Goal: Task Accomplishment & Management: Manage account settings

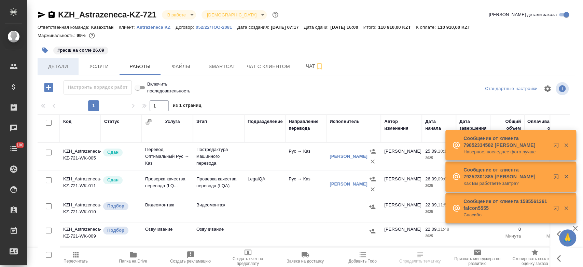
click at [59, 66] on span "Детали" at bounding box center [58, 66] width 33 height 9
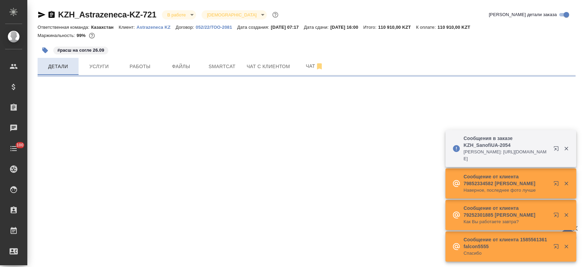
select select "RU"
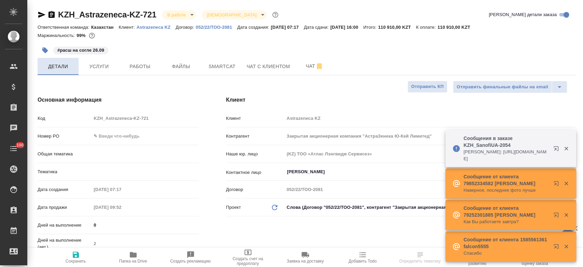
type textarea "x"
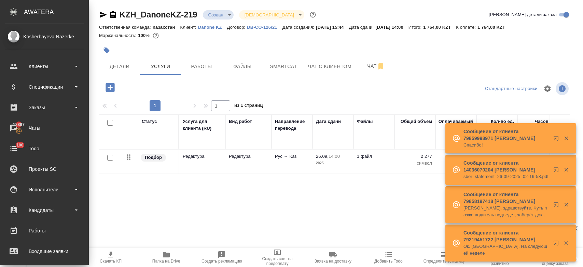
click at [36, 66] on div "Клиенты" at bounding box center [44, 66] width 79 height 10
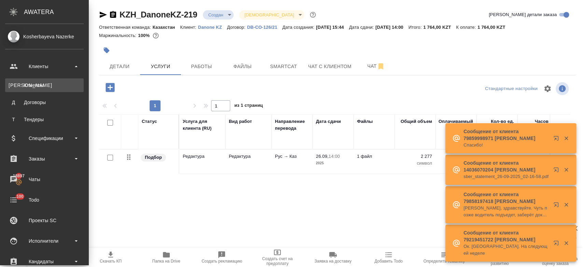
click at [39, 86] on link "К Клиенты" at bounding box center [44, 85] width 79 height 14
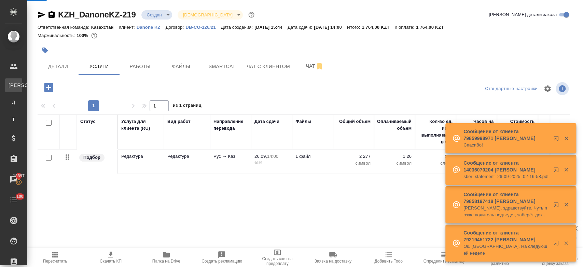
select select "RU"
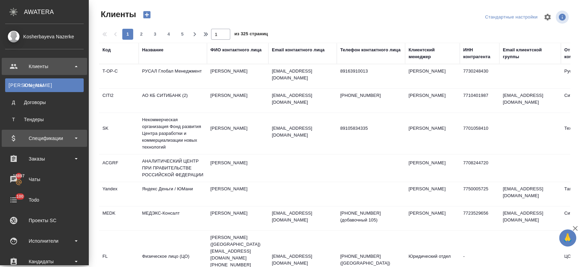
click at [53, 140] on div "Спецификации" at bounding box center [44, 138] width 79 height 10
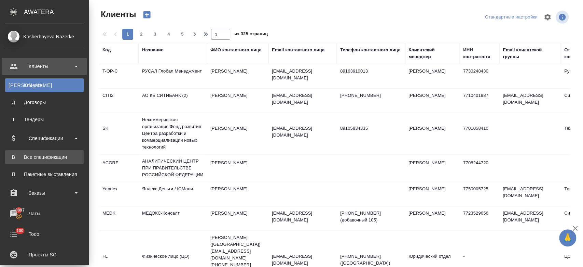
click at [53, 157] on div "Все спецификации" at bounding box center [45, 156] width 72 height 7
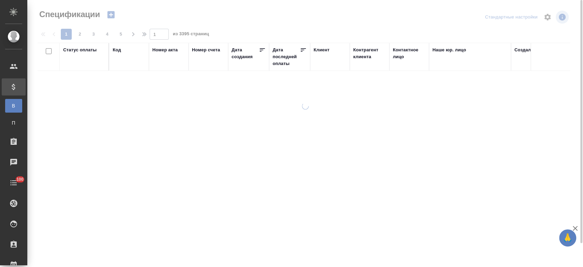
click at [111, 16] on icon "button" at bounding box center [110, 14] width 7 height 7
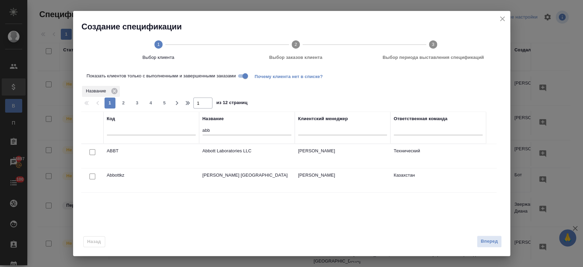
drag, startPoint x: 224, startPoint y: 125, endPoint x: 219, endPoint y: 135, distance: 11.6
click at [219, 135] on div "abb" at bounding box center [247, 131] width 89 height 17
click at [215, 131] on input "abb" at bounding box center [247, 130] width 89 height 9
type input "a"
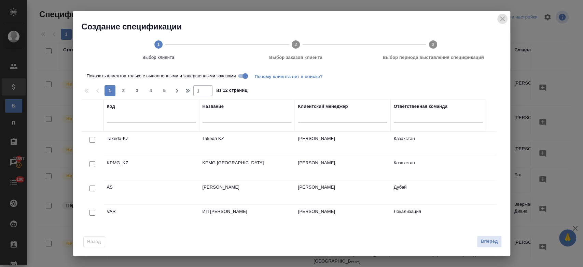
click at [502, 21] on icon "close" at bounding box center [503, 19] width 8 height 8
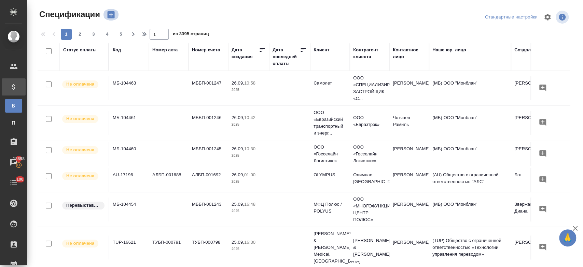
click at [116, 13] on button "button" at bounding box center [111, 15] width 16 height 12
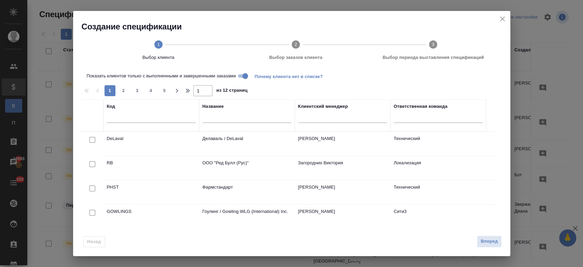
click at [210, 116] on input "text" at bounding box center [247, 118] width 89 height 9
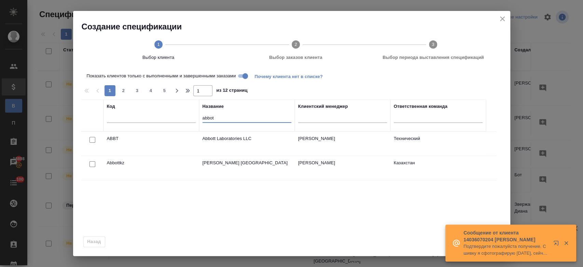
type input "abbot"
click at [210, 168] on td "[PERSON_NAME] [GEOGRAPHIC_DATA]" at bounding box center [247, 168] width 96 height 24
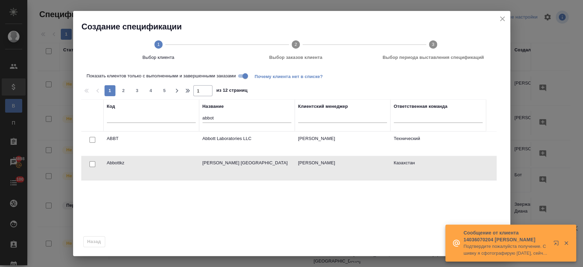
click at [92, 162] on input "checkbox" at bounding box center [93, 164] width 6 height 6
checkbox input "true"
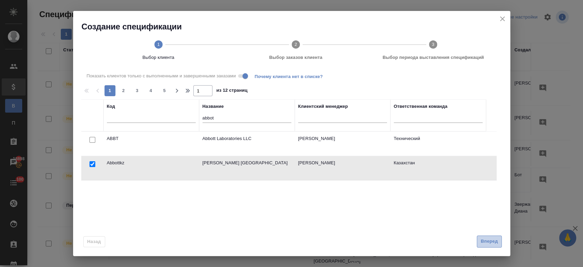
click at [489, 239] on span "Вперед" at bounding box center [489, 241] width 17 height 8
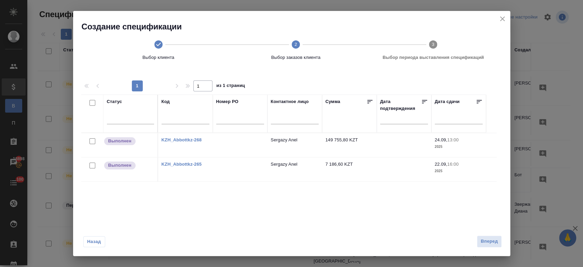
click at [91, 143] on input "checkbox" at bounding box center [93, 141] width 6 height 6
checkbox input "true"
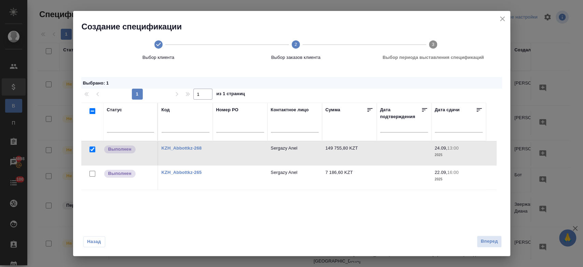
click at [91, 175] on input "checkbox" at bounding box center [93, 174] width 6 height 6
checkbox input "true"
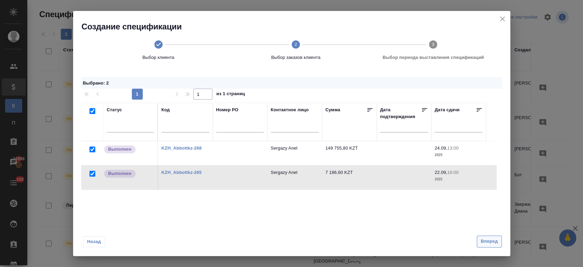
click at [483, 242] on span "Вперед" at bounding box center [489, 241] width 17 height 8
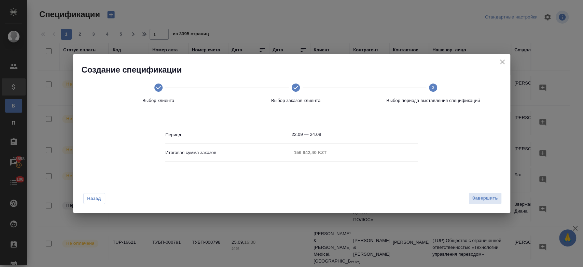
click at [477, 187] on div "Назад Завершить" at bounding box center [291, 196] width 437 height 32
click at [477, 200] on span "Завершить" at bounding box center [486, 198] width 26 height 8
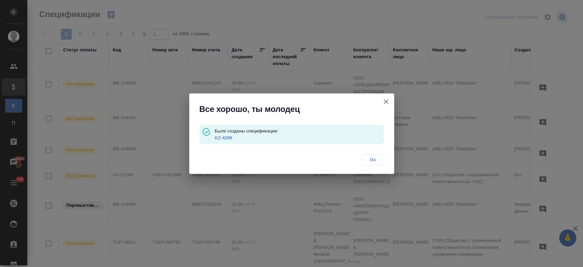
click at [229, 138] on link "KZ-4296" at bounding box center [223, 137] width 17 height 5
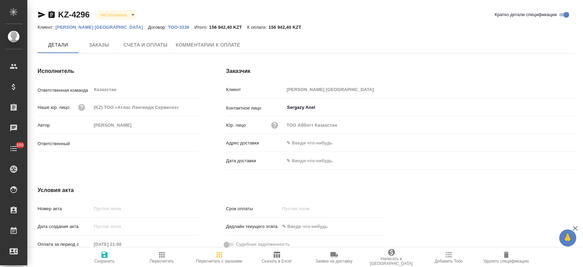
type input "[PERSON_NAME]"
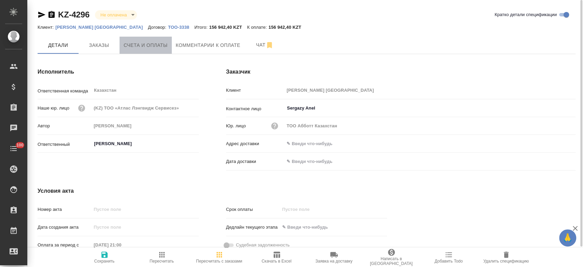
click at [132, 42] on span "Счета и оплаты" at bounding box center [146, 45] width 44 height 9
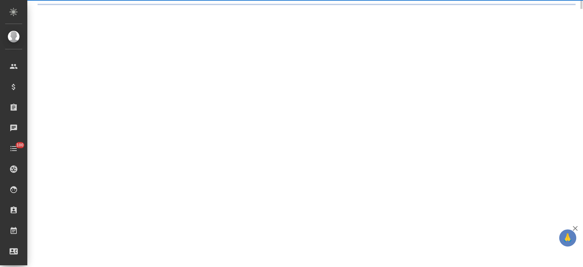
click at [102, 46] on div ".cls-1 fill:#fff; AWATERA Kosherbayeva Nazerke Клиенты Спецификации Заказы Чаты…" at bounding box center [291, 133] width 583 height 267
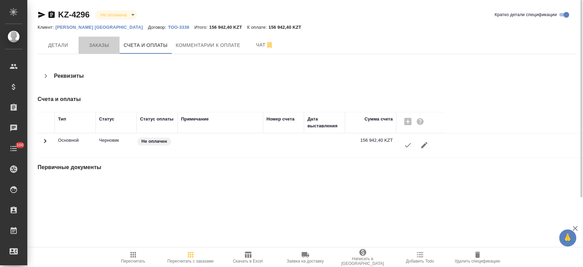
click at [102, 46] on span "Заказы" at bounding box center [99, 45] width 33 height 9
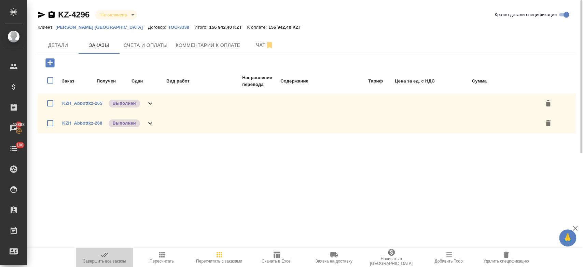
click at [123, 255] on span "Завершить все заказы" at bounding box center [104, 256] width 49 height 13
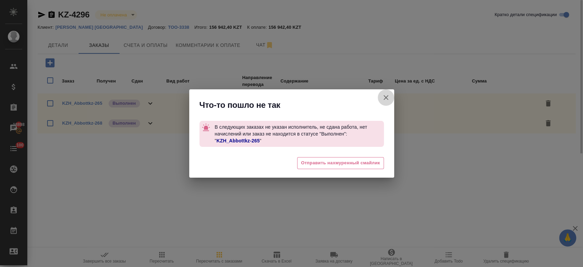
click at [386, 99] on icon "button" at bounding box center [386, 97] width 8 height 8
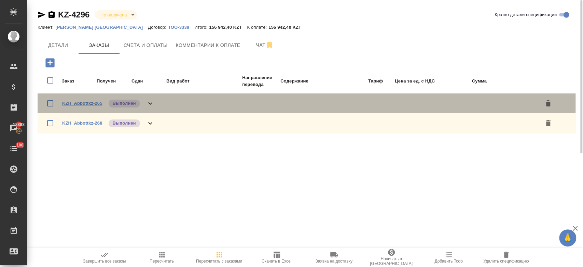
click at [95, 103] on link "KZH_Abbottkz-265" at bounding box center [82, 102] width 40 height 5
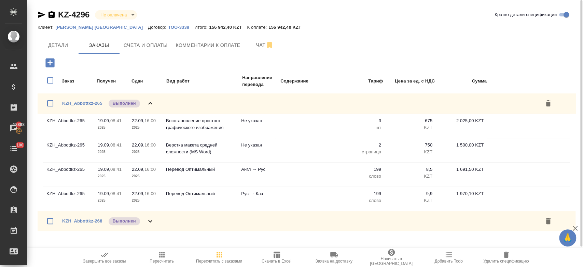
click at [96, 105] on span "KZH_Abbottkz-265" at bounding box center [82, 103] width 40 height 7
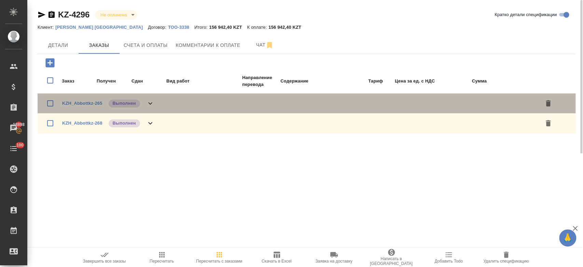
click at [96, 105] on span "KZH_Abbottkz-265" at bounding box center [82, 103] width 40 height 7
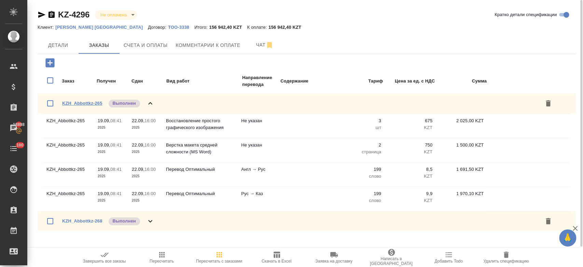
click at [89, 100] on link "KZH_Abbottkz-265" at bounding box center [82, 102] width 40 height 5
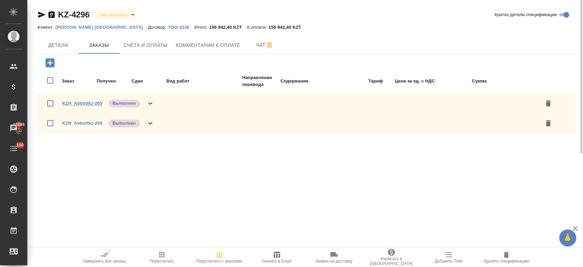
click at [94, 101] on link "KZH_Abbottkz-265" at bounding box center [82, 102] width 40 height 5
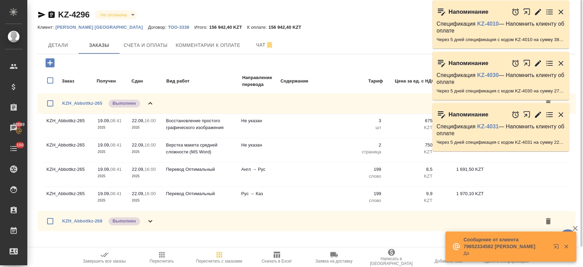
click at [102, 257] on icon "button" at bounding box center [104, 254] width 8 height 8
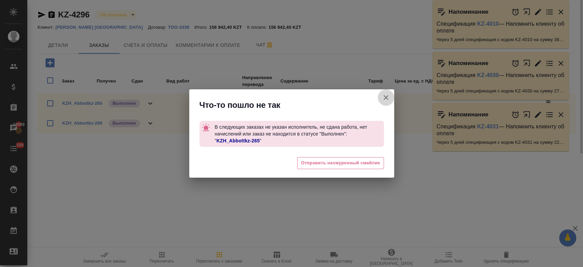
click at [389, 99] on icon "button" at bounding box center [386, 97] width 8 height 8
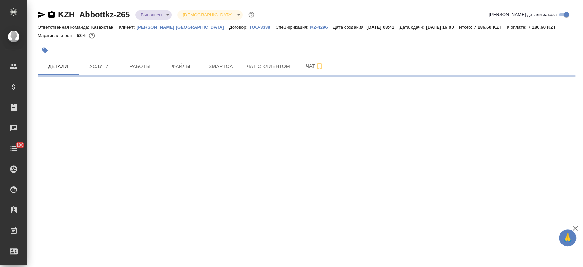
select select "RU"
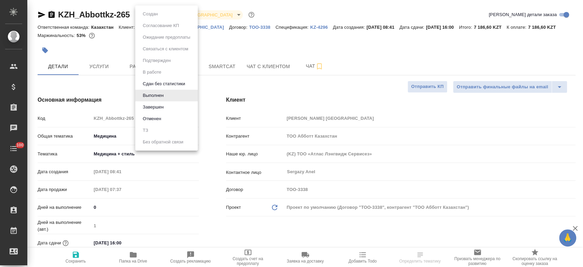
click at [152, 13] on body "🙏 .cls-1 fill:#fff; AWATERA Kosherbayeva Nazerke Клиенты Спецификации Заказы Ча…" at bounding box center [291, 133] width 583 height 267
type textarea "x"
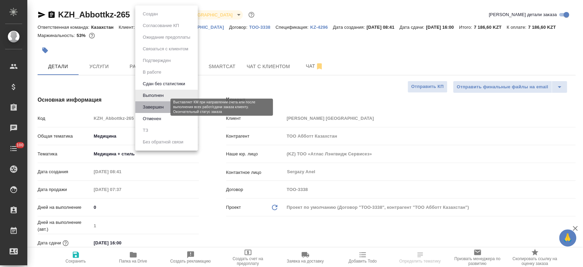
click at [161, 110] on button "Завершен" at bounding box center [153, 107] width 25 height 8
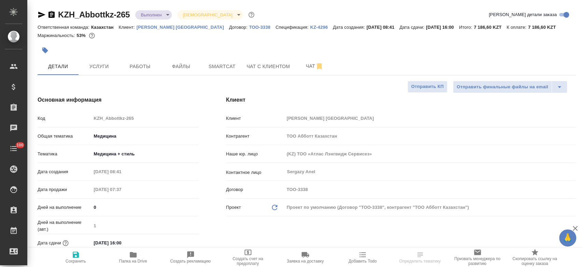
type textarea "x"
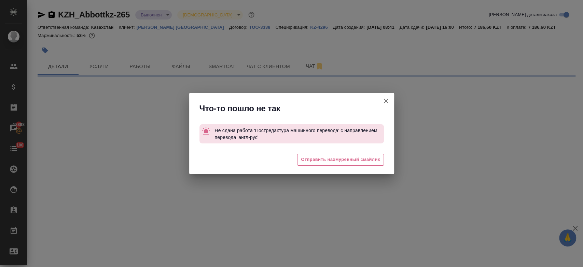
select select "RU"
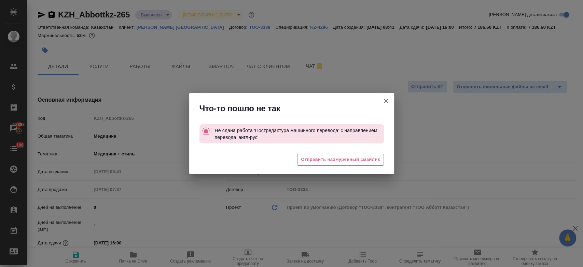
type textarea "x"
click at [380, 102] on button "Клиент не указал номер" at bounding box center [386, 101] width 16 height 16
type textarea "x"
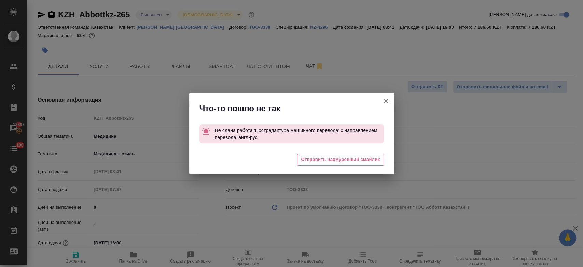
type textarea "x"
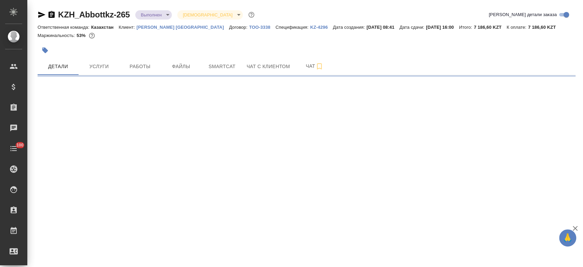
select select "RU"
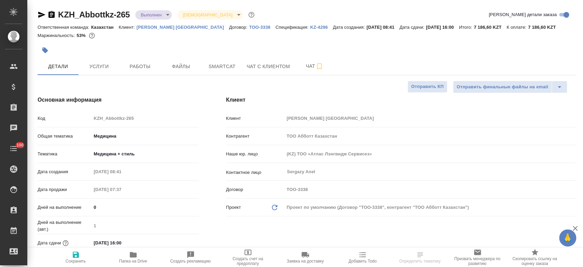
type textarea "x"
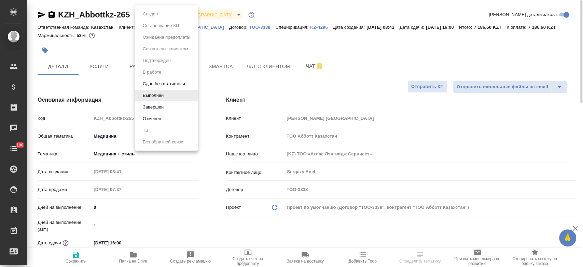
click at [161, 16] on body "🙏 .cls-1 fill:#fff; AWATERA Kosherbayeva Nazerke Клиенты Спецификации Заказы Ча…" at bounding box center [291, 133] width 583 height 267
click at [176, 105] on li "Завершен" at bounding box center [166, 107] width 63 height 12
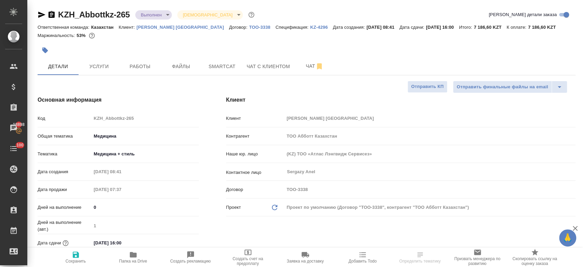
type textarea "x"
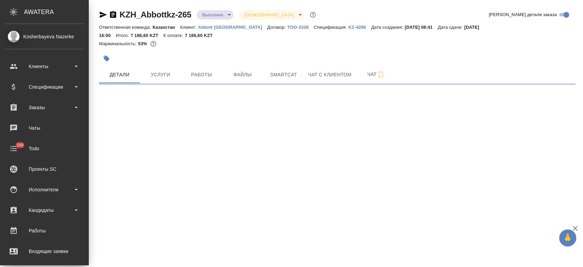
select select "RU"
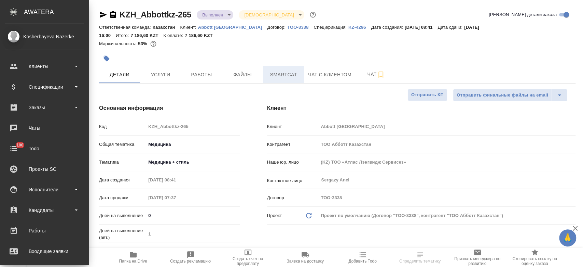
type textarea "x"
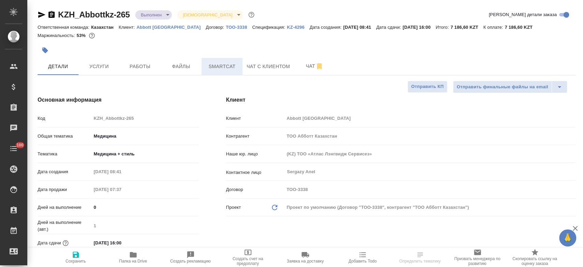
type textarea "x"
click at [40, 17] on icon "button" at bounding box center [42, 15] width 8 height 8
